Goal: Task Accomplishment & Management: Manage account settings

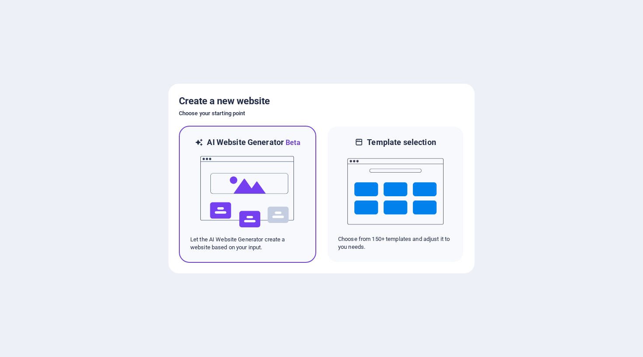
click at [246, 194] on img at bounding box center [247, 191] width 96 height 87
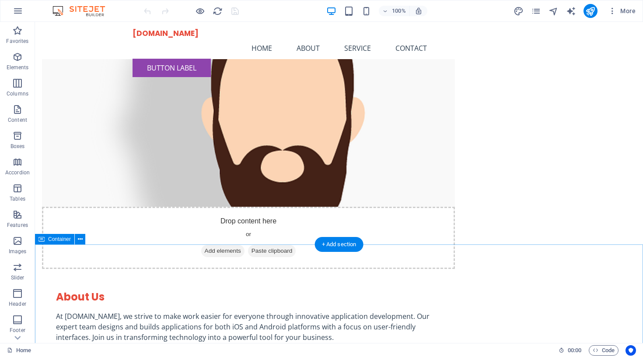
scroll to position [391, 0]
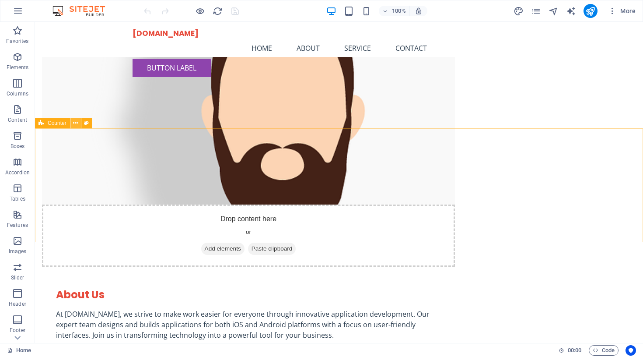
click at [75, 123] on icon at bounding box center [75, 123] width 5 height 9
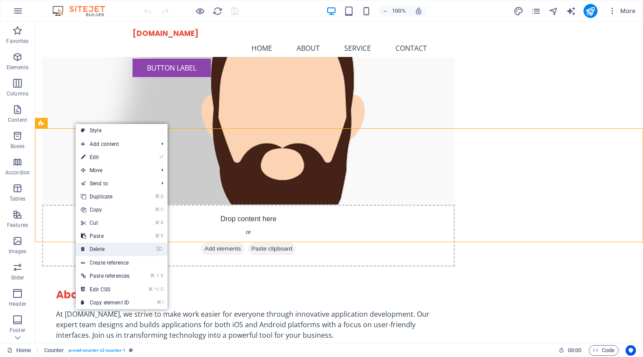
click at [112, 251] on link "⌦ Delete" at bounding box center [105, 248] width 59 height 13
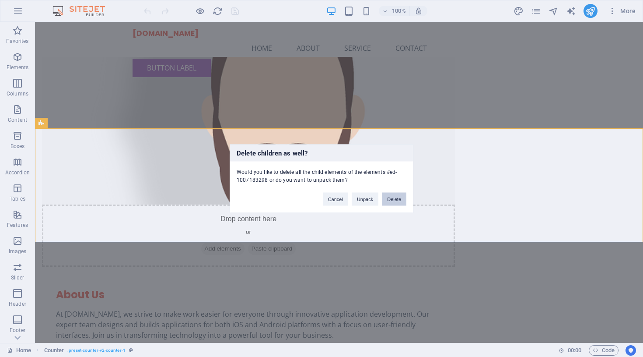
click at [391, 199] on button "Delete" at bounding box center [394, 198] width 24 height 13
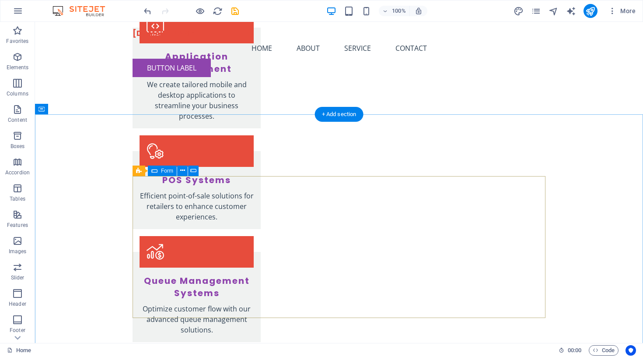
scroll to position [856, 0]
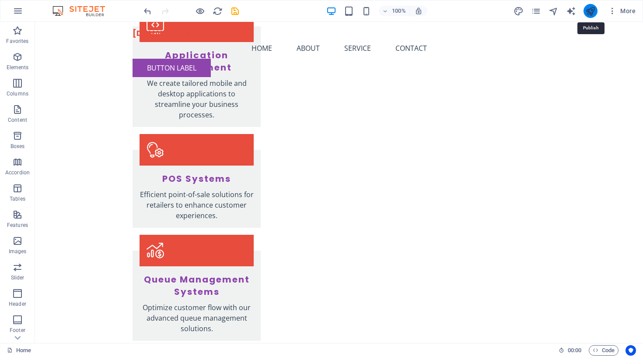
click at [592, 10] on icon "publish" at bounding box center [590, 11] width 10 height 10
checkbox input "false"
